Goal: Task Accomplishment & Management: Manage account settings

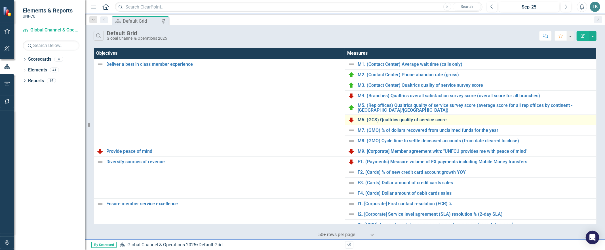
scroll to position [154, 0]
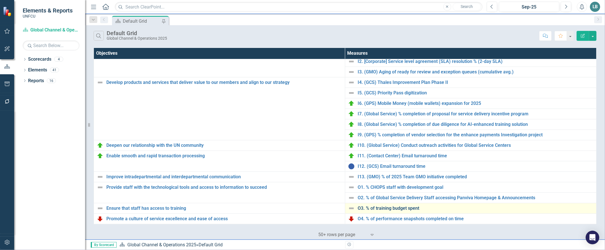
click at [383, 206] on link "O3. % of training budget spent" at bounding box center [476, 208] width 236 height 5
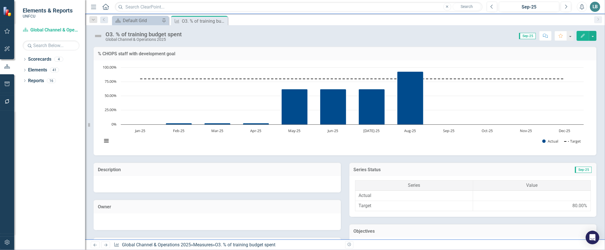
scroll to position [234, 0]
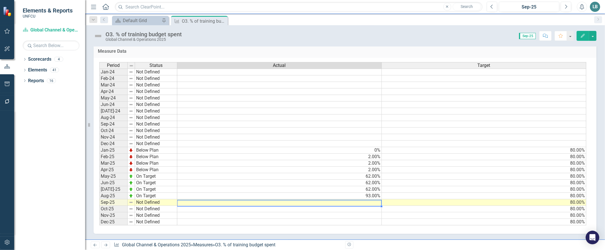
click at [369, 199] on td at bounding box center [279, 202] width 204 height 7
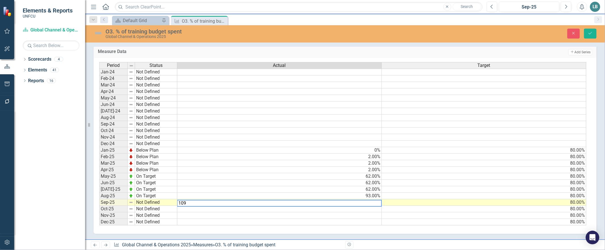
type textarea "80"
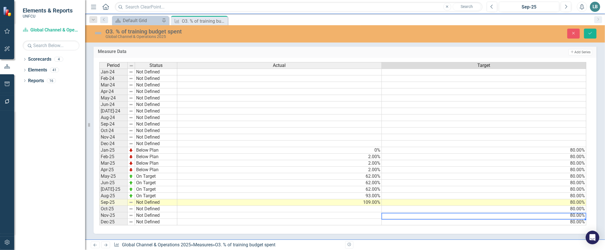
click at [395, 212] on td "80.00%" at bounding box center [484, 215] width 204 height 7
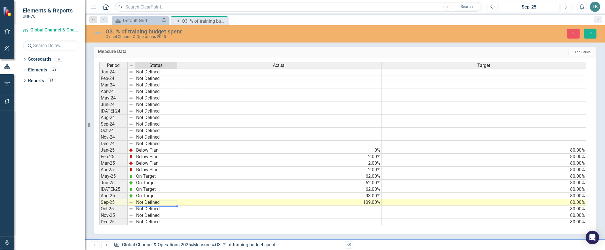
click at [99, 198] on div "Period Status Jan-24 Not Defined Feb-24 Not Defined Mar-24 Not Defined Apr-24 N…" at bounding box center [99, 143] width 0 height 163
click at [135, 200] on div at bounding box center [135, 203] width 1 height 7
type textarea "On Target"
click at [148, 171] on div "Period Status Actual Target Jan-24 Not Defined Feb-24 Not Defined Mar-24 Not De…" at bounding box center [342, 144] width 487 height 164
click at [591, 33] on icon "Save" at bounding box center [589, 33] width 5 height 4
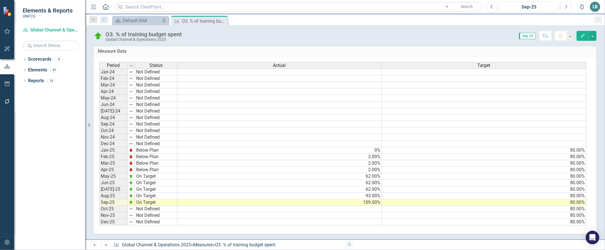
scroll to position [0, 0]
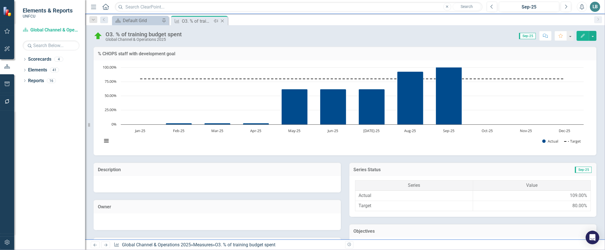
click at [223, 19] on icon "Close" at bounding box center [222, 21] width 6 height 5
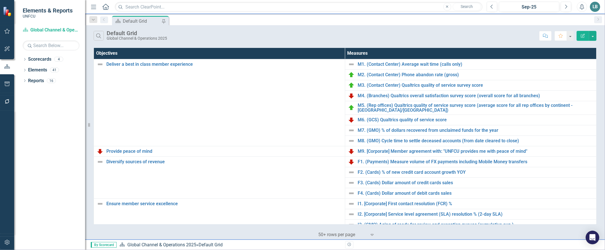
scroll to position [154, 0]
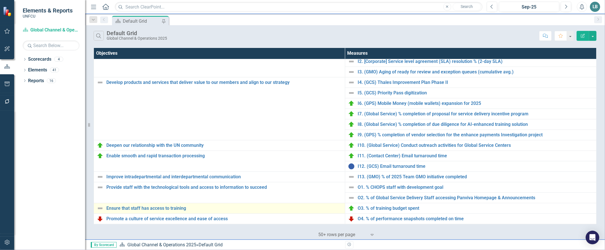
click at [99, 210] on img at bounding box center [100, 208] width 7 height 7
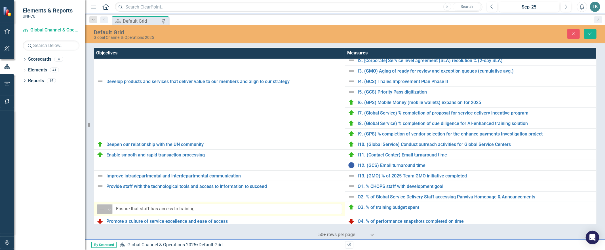
click at [107, 213] on div "Expand" at bounding box center [109, 209] width 6 height 9
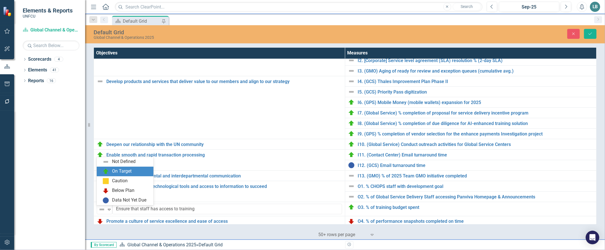
click at [112, 172] on div "On Target" at bounding box center [122, 171] width 20 height 7
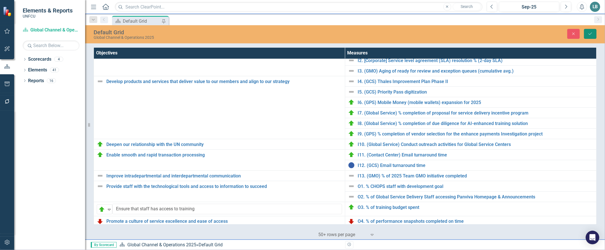
click at [591, 34] on icon "Save" at bounding box center [589, 34] width 5 height 4
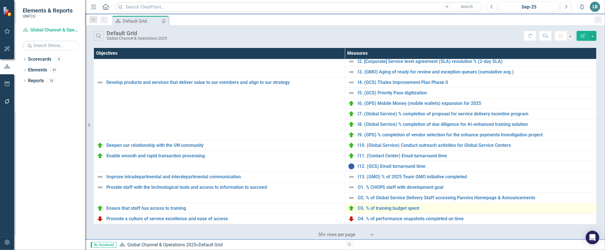
click at [392, 212] on td "O3. % of training budget spent Edit Edit Measure Link Open Element" at bounding box center [470, 208] width 251 height 10
click at [393, 208] on link "O3. % of training budget spent" at bounding box center [476, 208] width 236 height 5
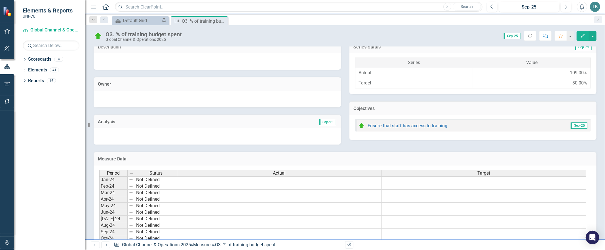
scroll to position [234, 0]
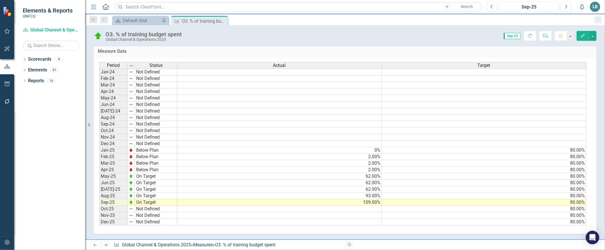
click at [367, 200] on td "109.00%" at bounding box center [279, 202] width 204 height 7
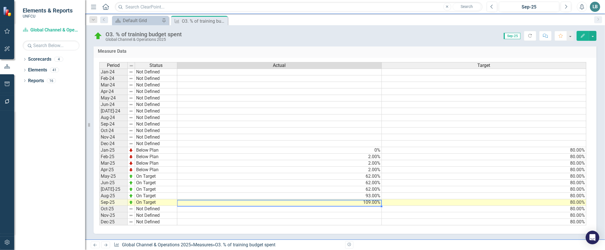
click at [367, 200] on td "109.00%" at bounding box center [279, 202] width 204 height 7
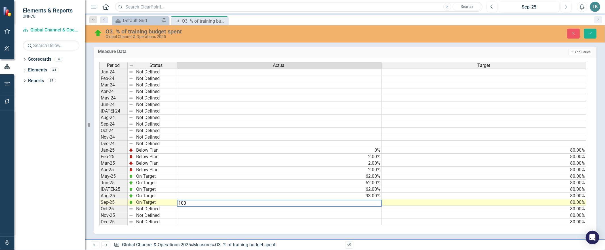
type textarea "100"
click at [223, 229] on div "Period Status Actual Target Jan-24 Not Defined Feb-24 Not Defined Mar-24 Not De…" at bounding box center [345, 146] width 503 height 176
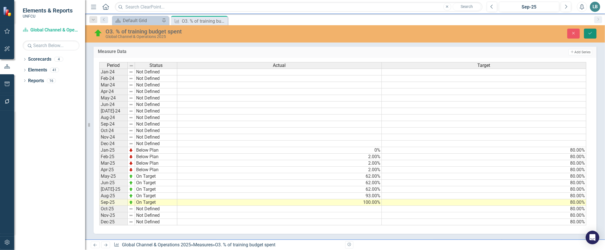
click at [588, 38] on button "Save" at bounding box center [590, 34] width 12 height 10
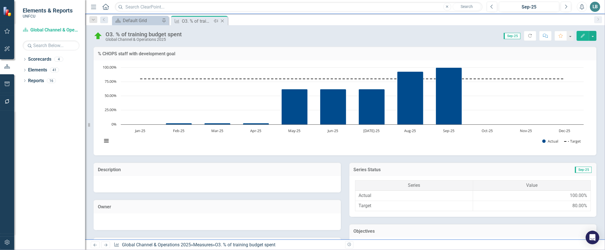
click at [222, 20] on icon "Close" at bounding box center [222, 21] width 6 height 5
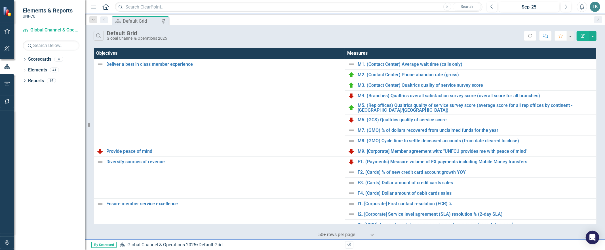
scroll to position [154, 0]
